Goal: Task Accomplishment & Management: Use online tool/utility

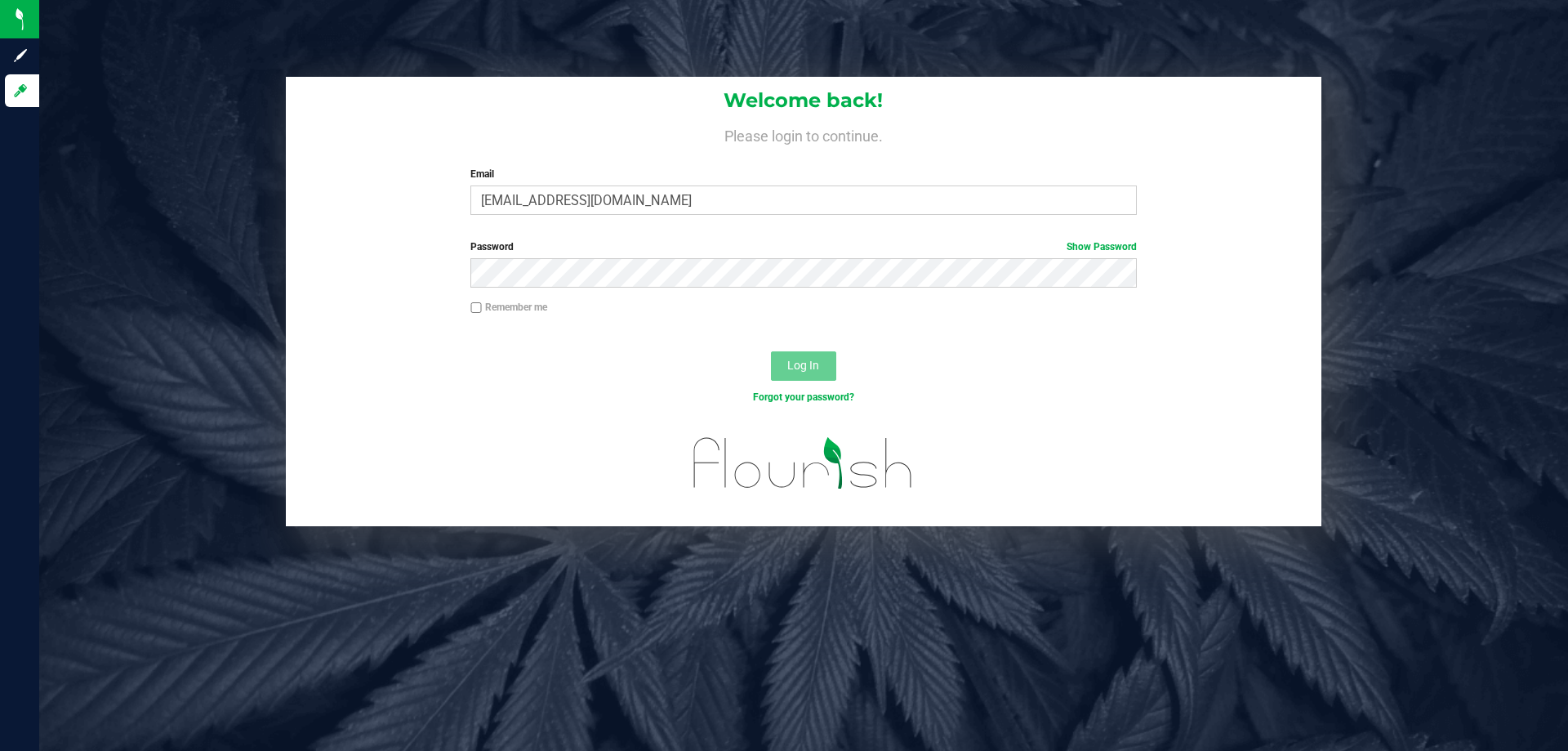
type input "[EMAIL_ADDRESS][DOMAIN_NAME]"
click at [771, 351] on button "Log In" at bounding box center [803, 366] width 65 height 30
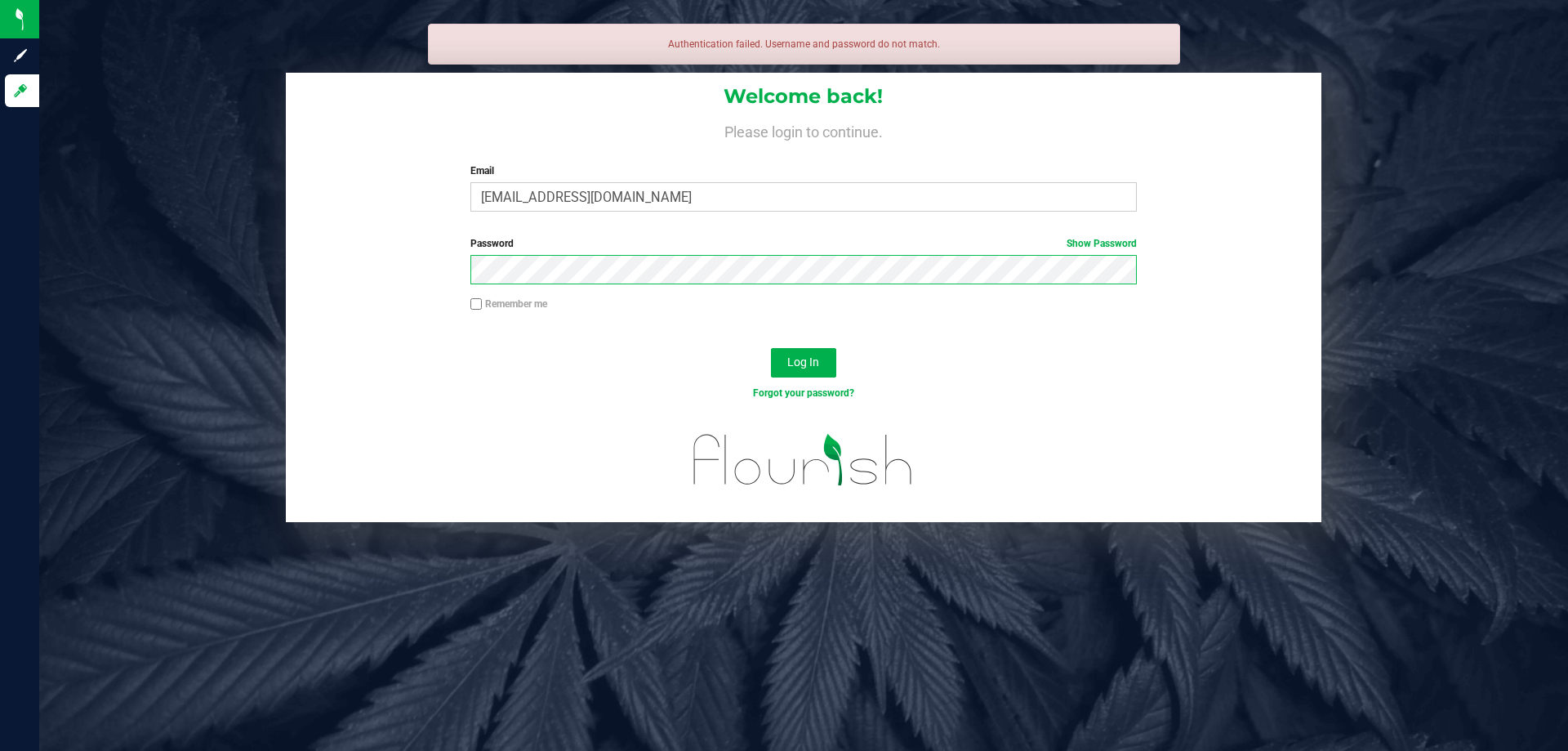
click at [771, 348] on button "Log In" at bounding box center [803, 363] width 65 height 30
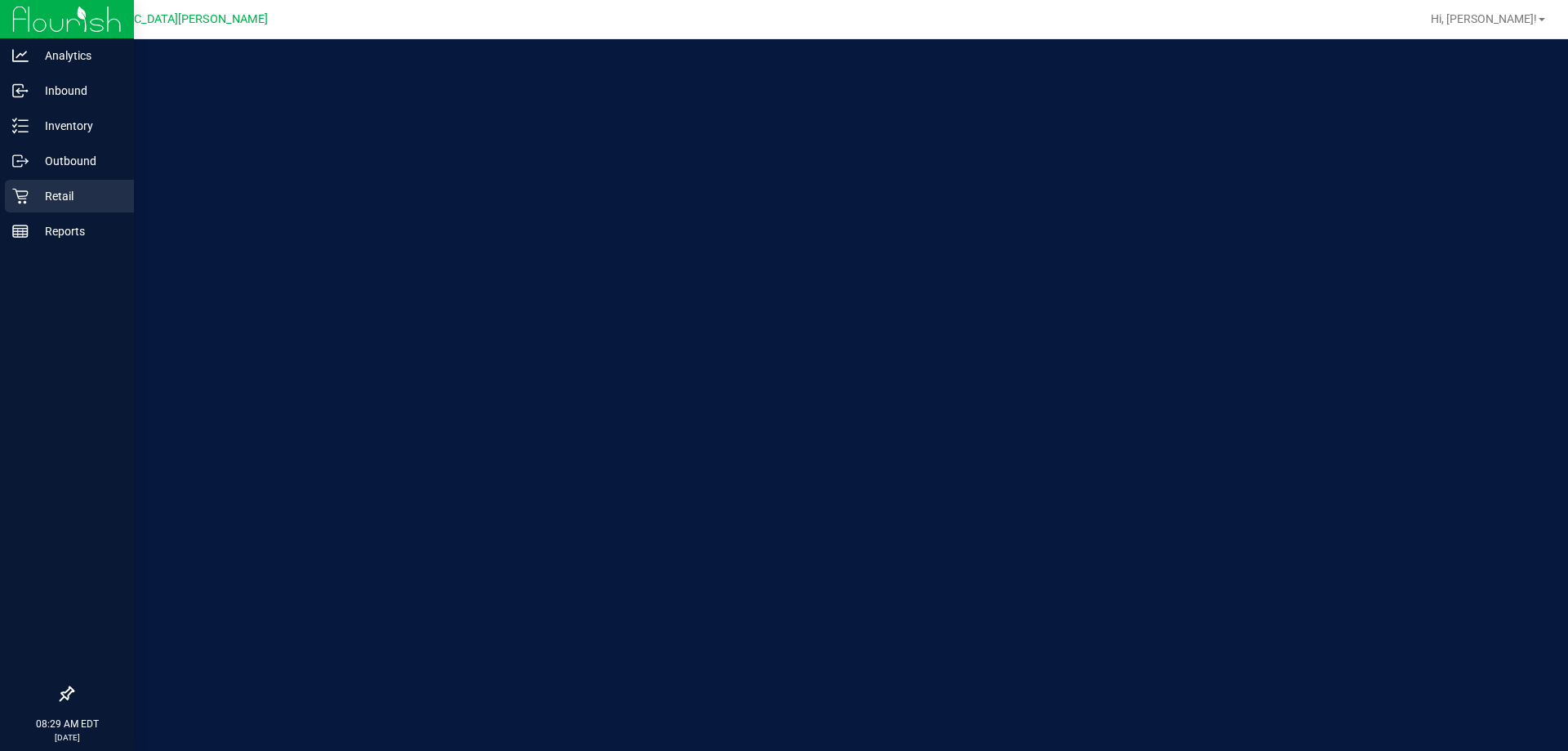
click at [53, 190] on p "Retail" at bounding box center [77, 196] width 98 height 20
